Goal: Task Accomplishment & Management: Use online tool/utility

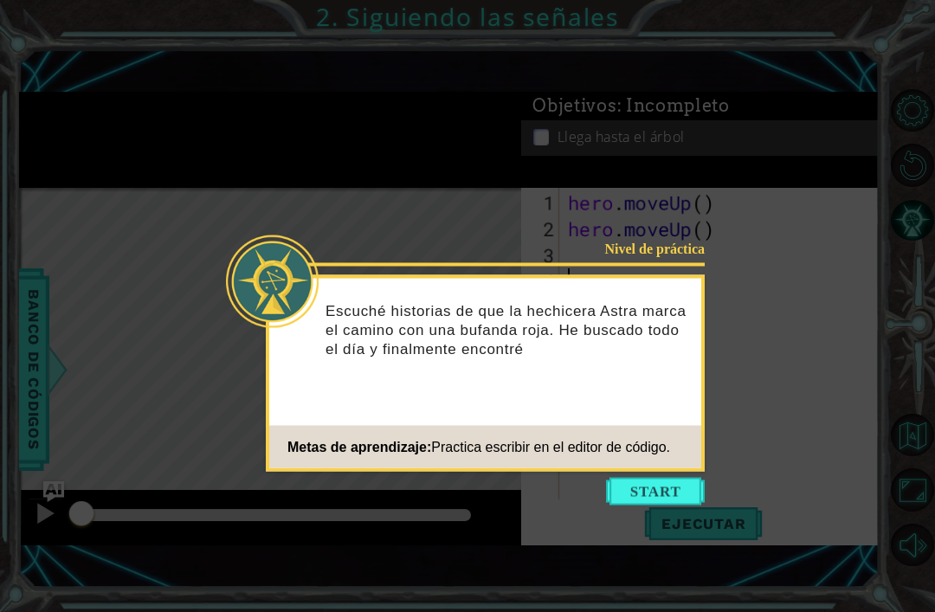
click at [661, 486] on button "Start" at bounding box center [655, 492] width 99 height 28
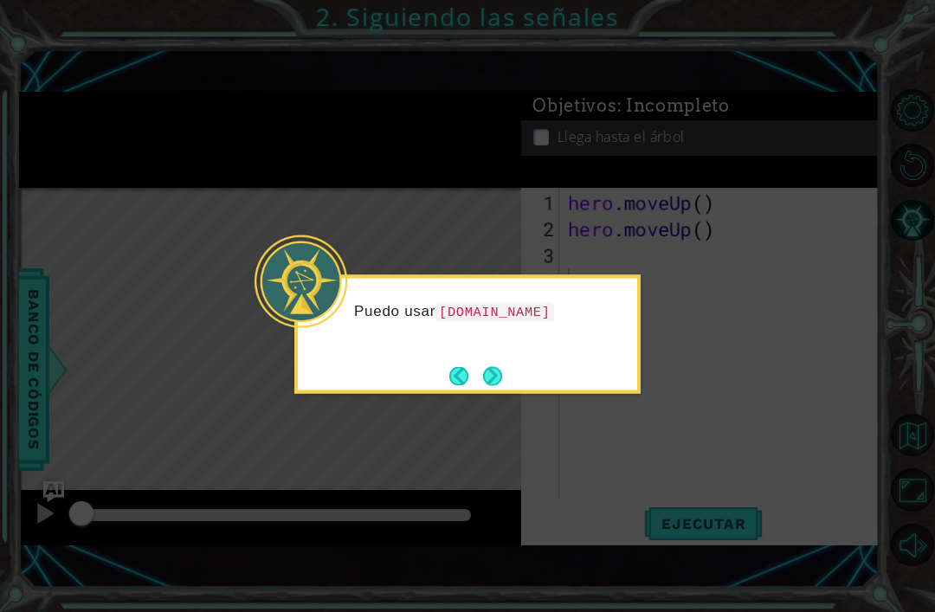
click at [691, 392] on icon at bounding box center [467, 306] width 935 height 612
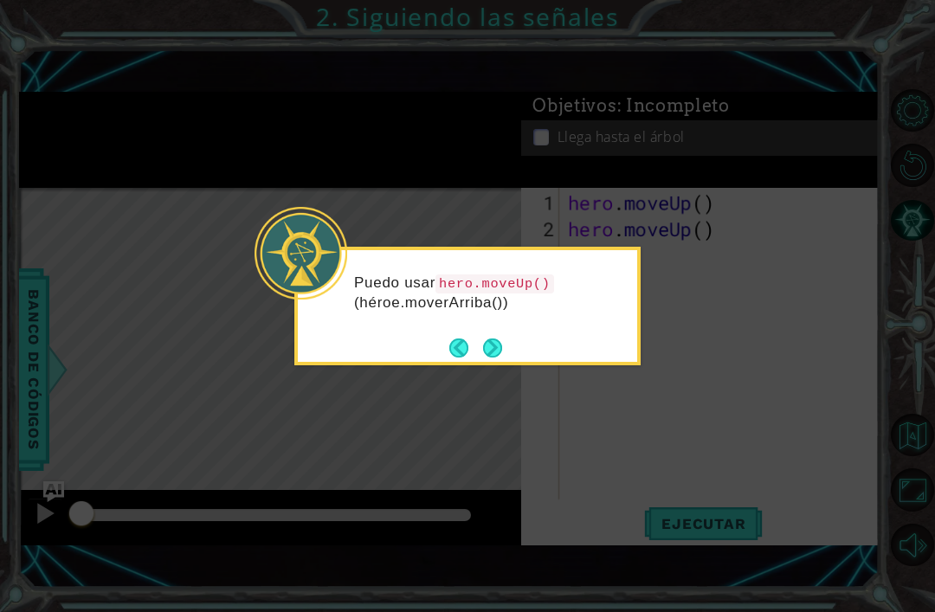
click at [507, 379] on icon at bounding box center [467, 306] width 935 height 612
click at [497, 350] on button "Next" at bounding box center [492, 348] width 19 height 19
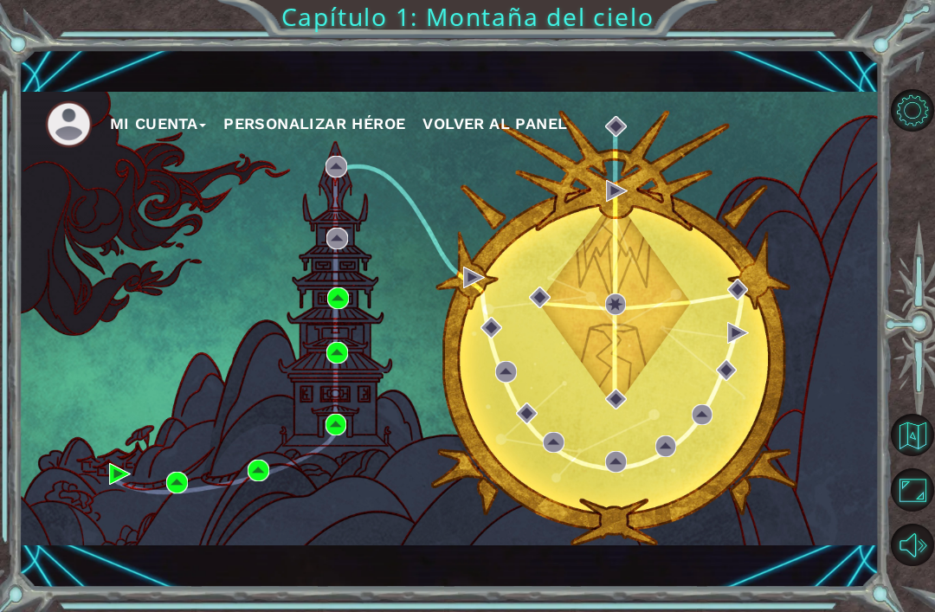
scroll to position [55, 0]
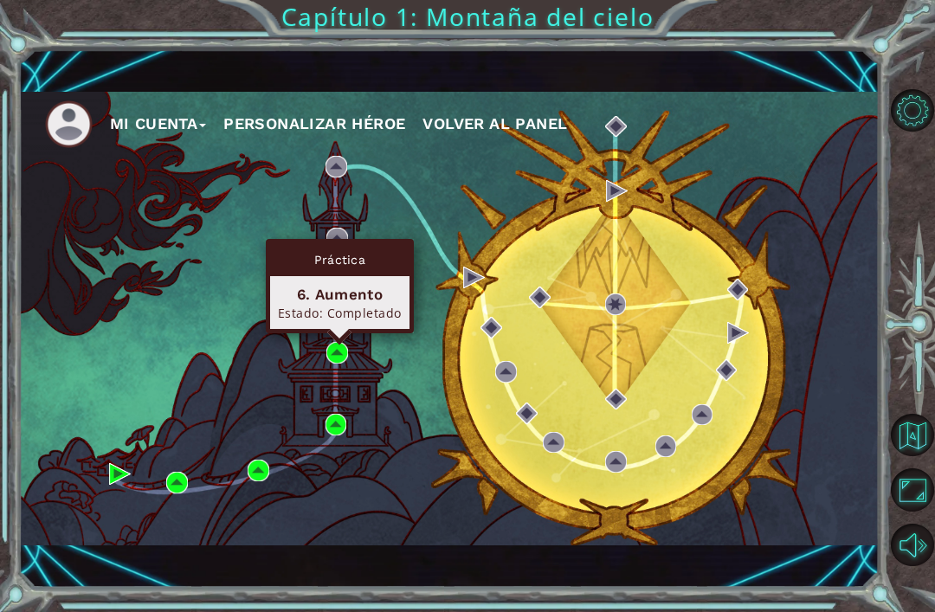
click at [338, 292] on img at bounding box center [338, 299] width 22 height 22
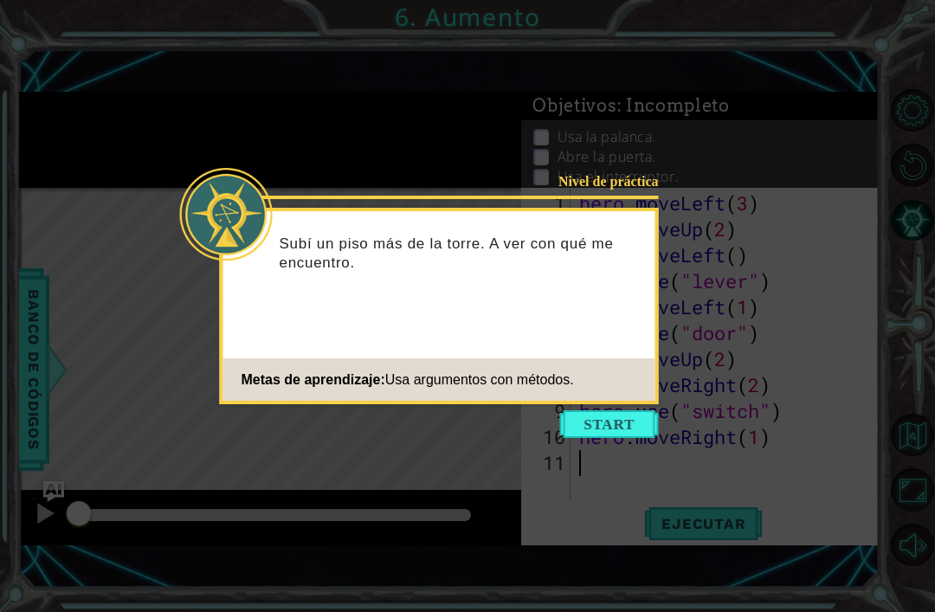
click at [632, 431] on button "Start" at bounding box center [609, 425] width 99 height 28
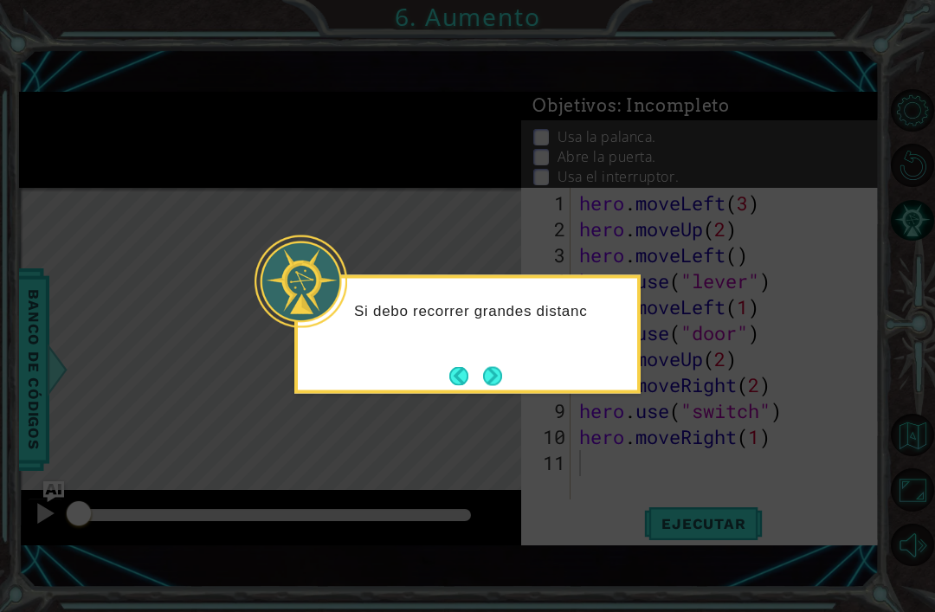
click at [484, 353] on div "Si debo recorrer grandes distanc" at bounding box center [468, 319] width 340 height 68
click at [486, 369] on button "Next" at bounding box center [492, 375] width 19 height 19
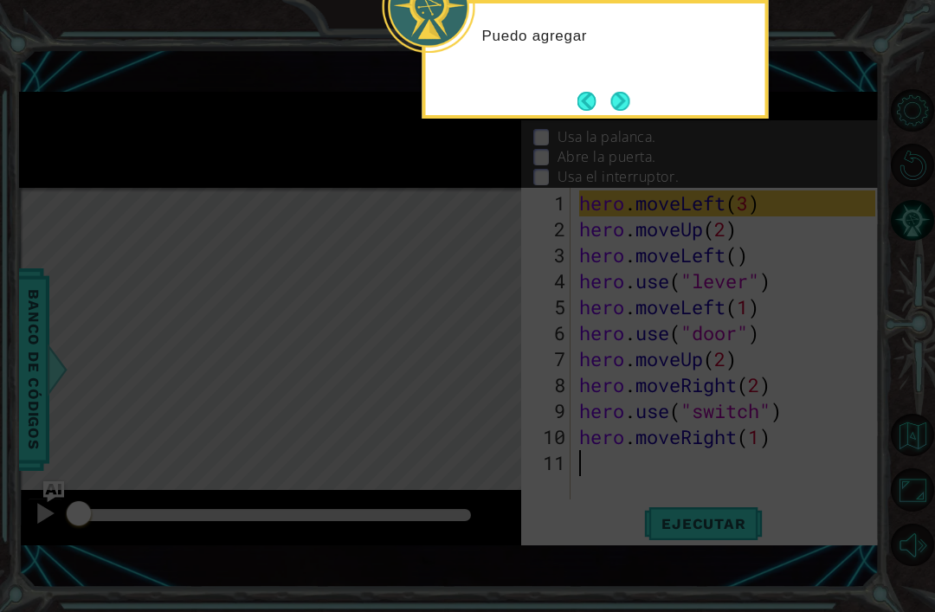
click at [628, 105] on button "Next" at bounding box center [620, 101] width 19 height 19
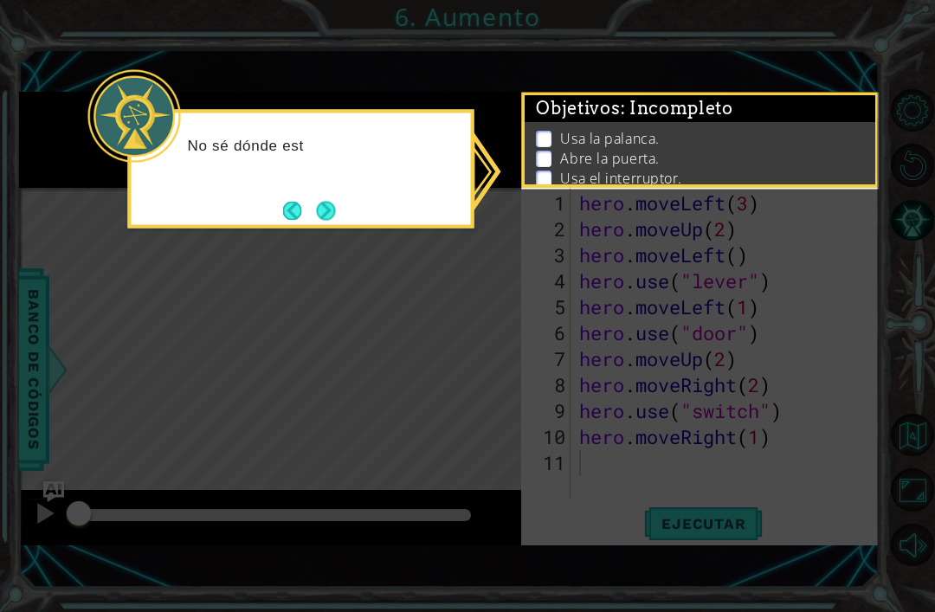
click at [329, 201] on button "Next" at bounding box center [325, 210] width 19 height 19
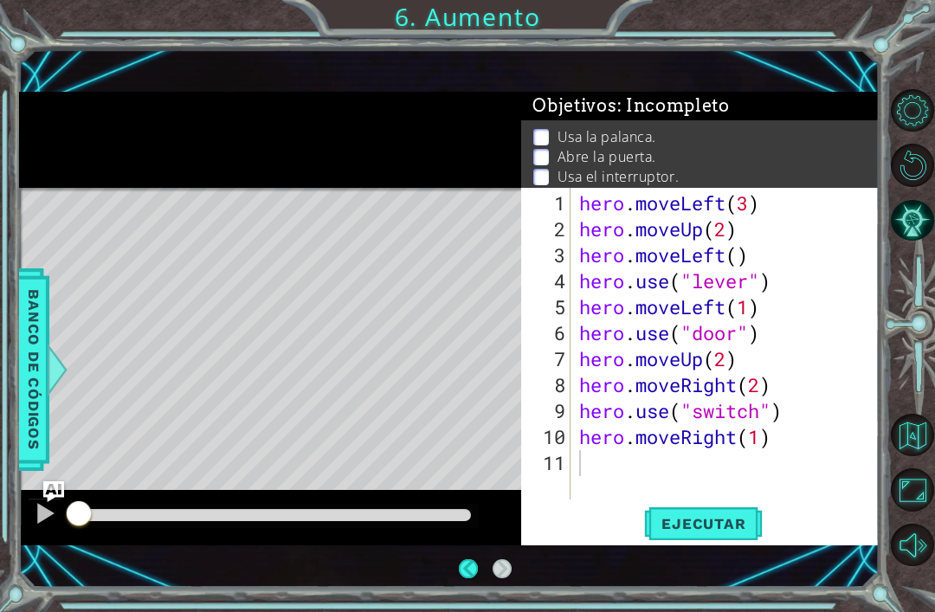
scroll to position [55, 0]
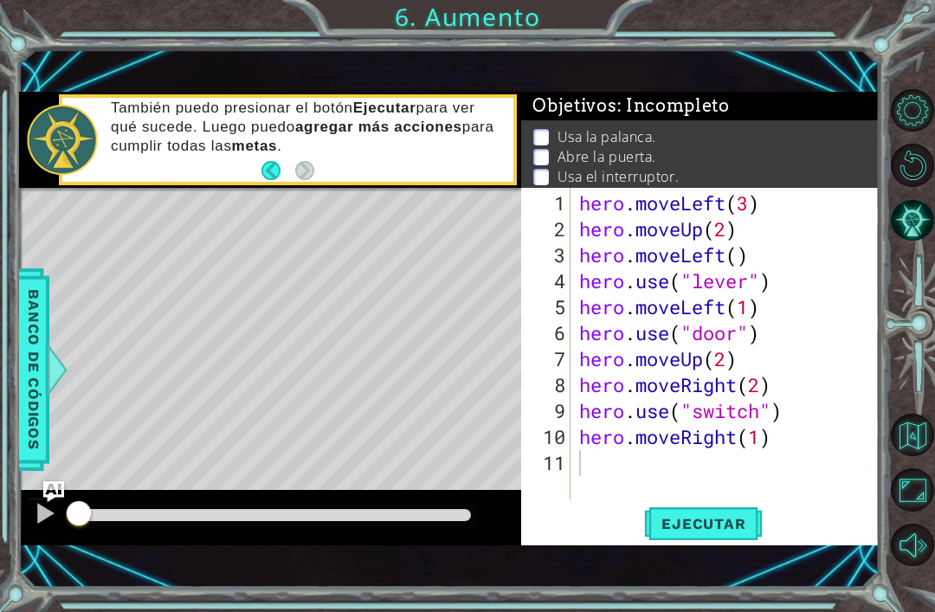
click at [44, 530] on button at bounding box center [45, 516] width 35 height 36
click at [697, 501] on div "hero . moveLeft ( 3 ) hero . moveUp ( 2 ) hero . moveLeft ( ) hero . use ( "lev…" at bounding box center [730, 373] width 308 height 364
type textarea ","
